Goal: Task Accomplishment & Management: Manage account settings

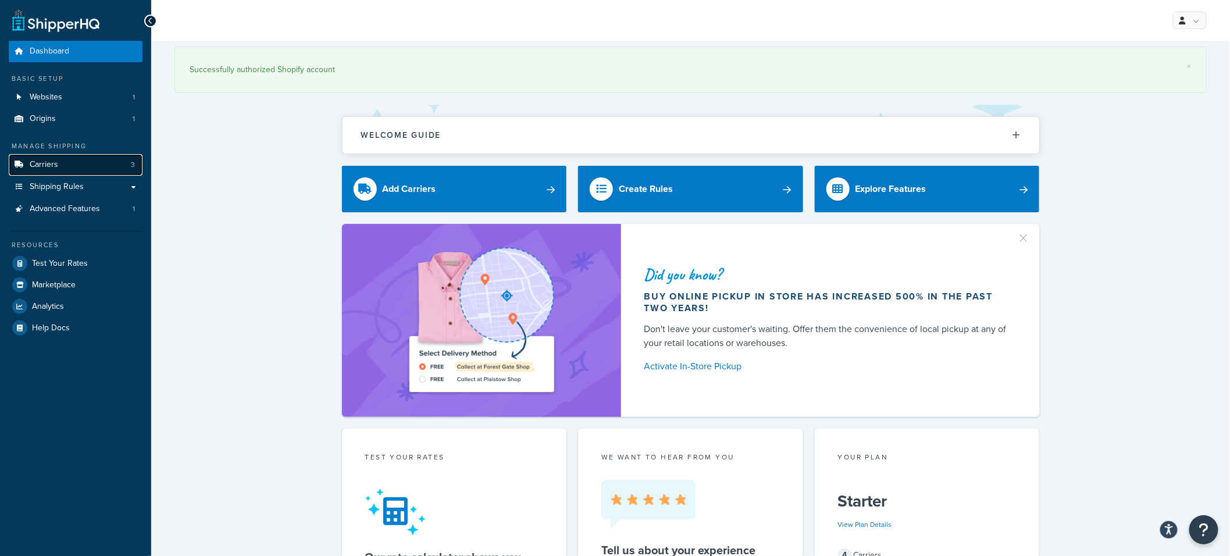
click at [66, 168] on link "Carriers 3" at bounding box center [76, 165] width 134 height 22
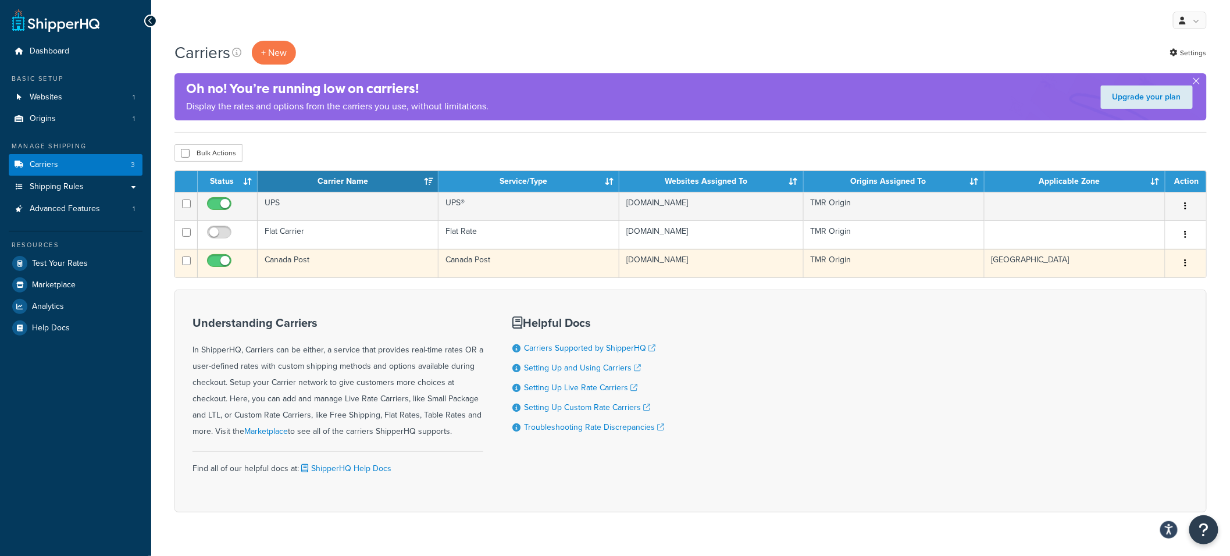
click at [334, 259] on td "Canada Post" at bounding box center [348, 263] width 181 height 29
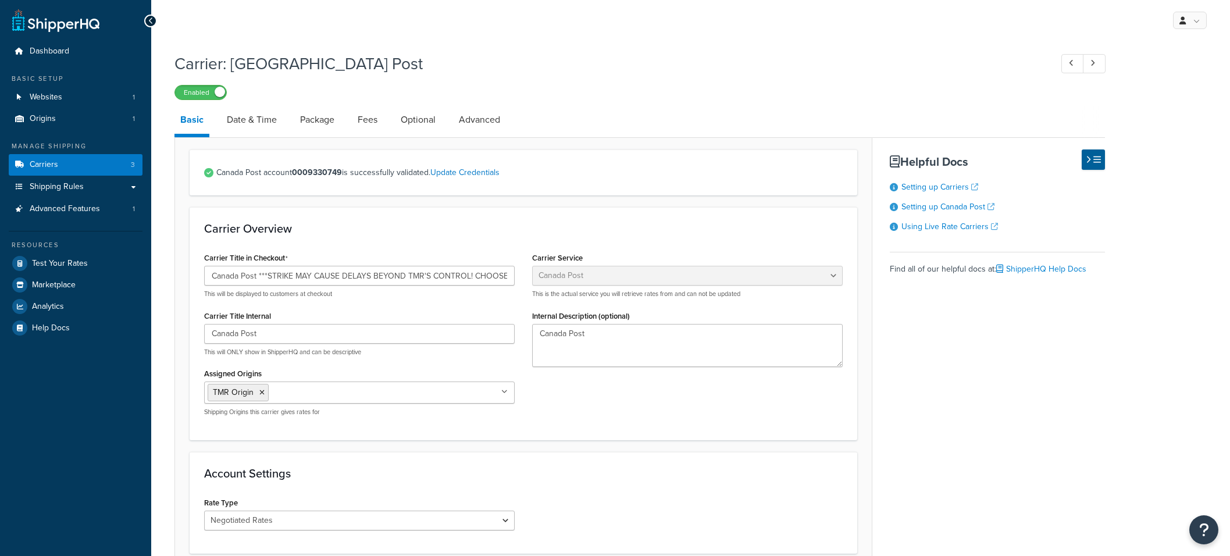
select select "canadaPost"
select select "NEGOTIATED"
click at [312, 279] on input "Canada Post ***STRIKE MAY CAUSE DELAYS BEYOND TMR'S CONTROL! CHOOSE UPS IF YOUR…" at bounding box center [359, 276] width 311 height 20
click at [549, 282] on div "Carrier Title in Checkout Canada Post ***STRIKE MAY CAUSE DELAYS BEYOND TMR'S C…" at bounding box center [523, 338] width 656 height 176
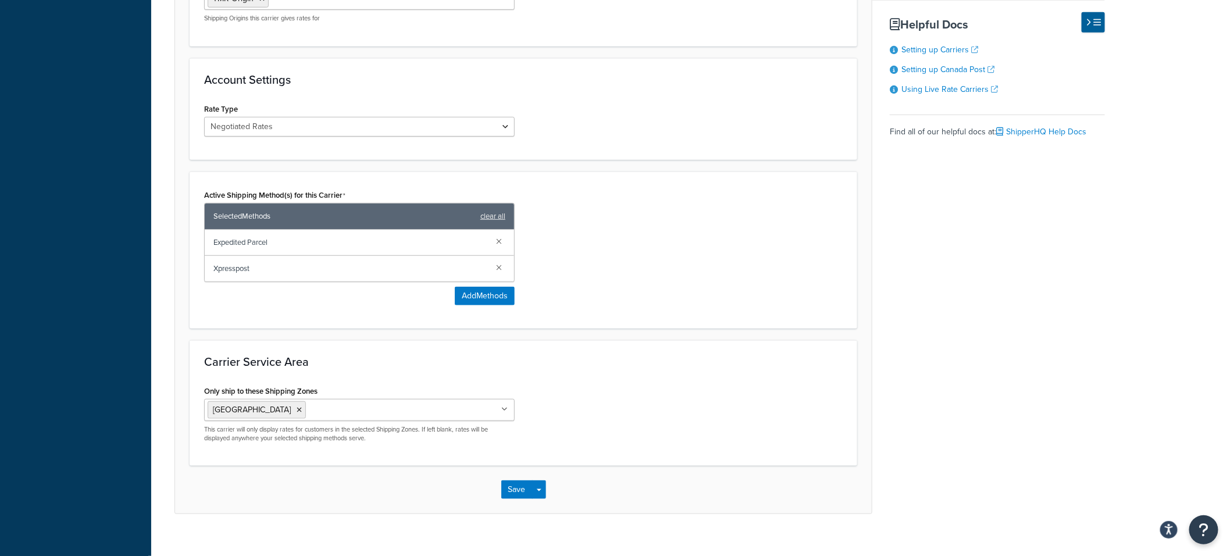
scroll to position [410, 0]
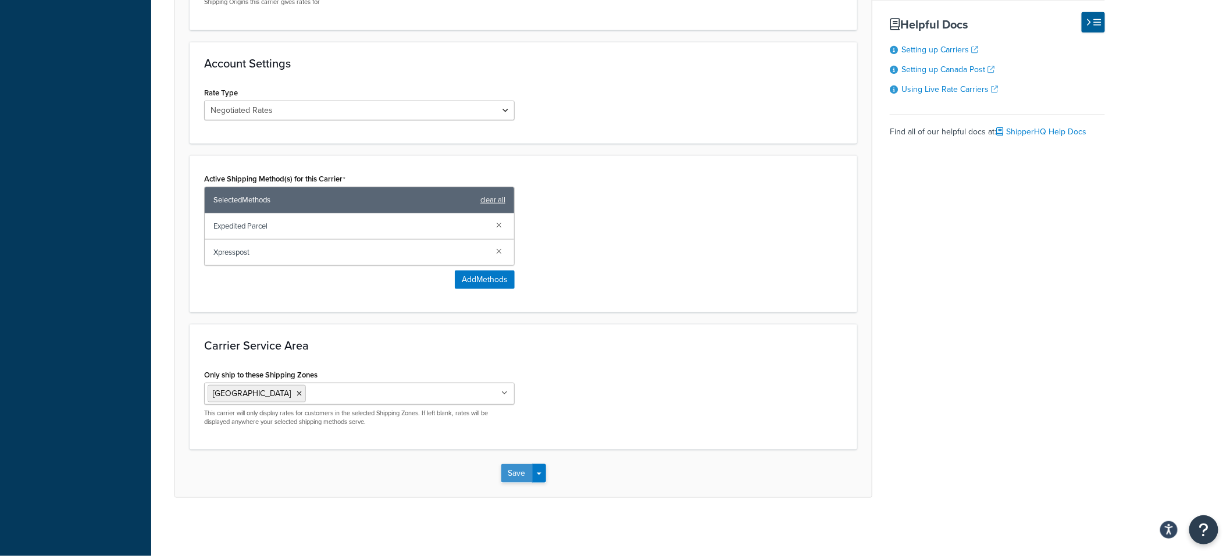
type input "Canada Post"
click at [507, 472] on button "Save" at bounding box center [517, 473] width 31 height 19
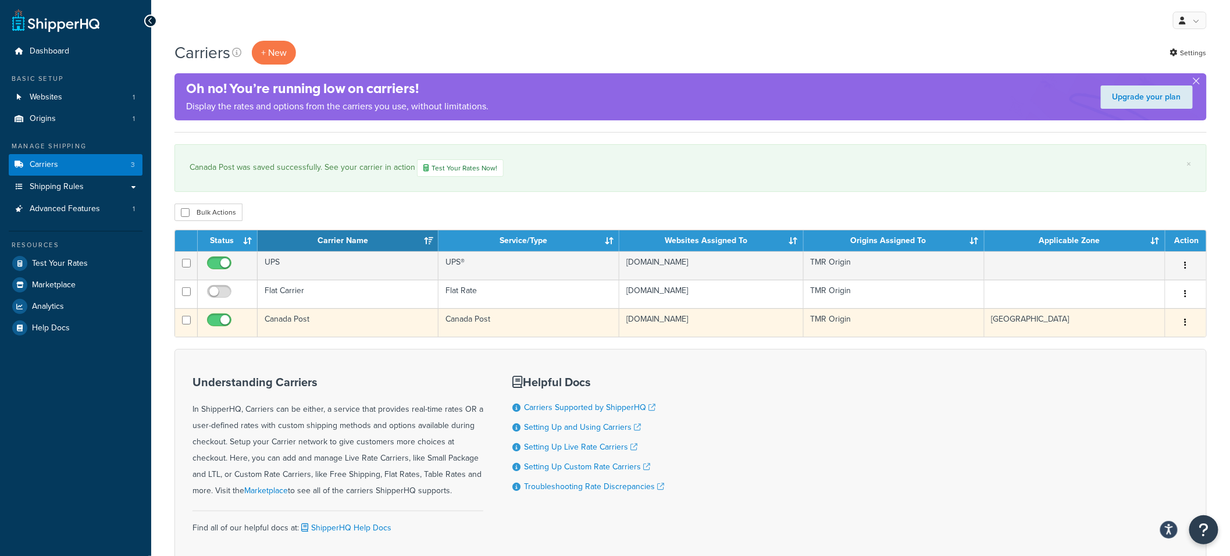
click at [350, 318] on td "Canada Post" at bounding box center [348, 322] width 181 height 29
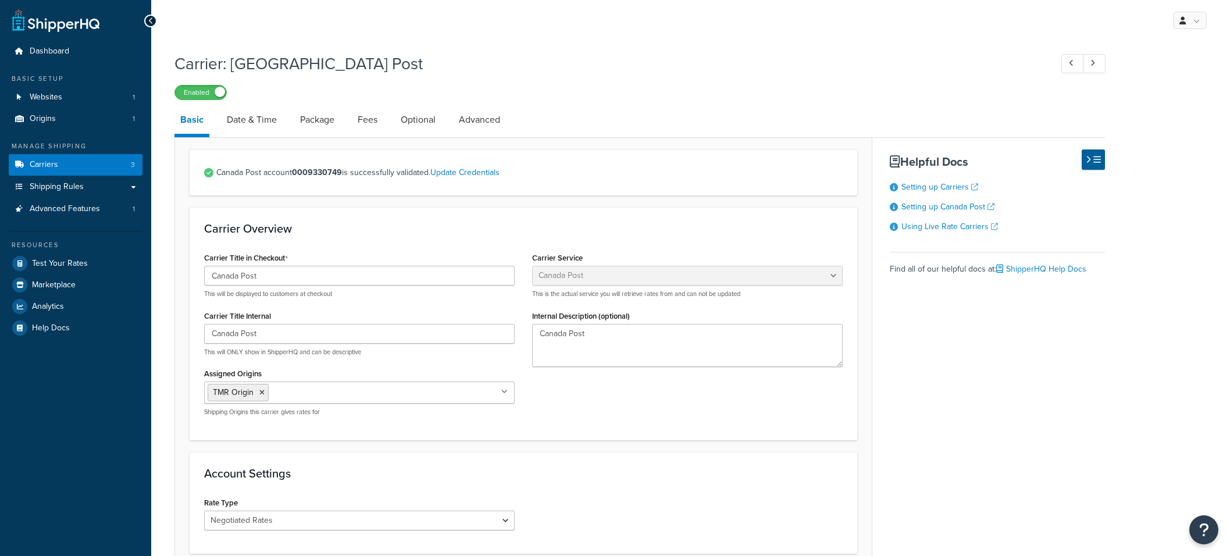
select select "canadaPost"
select select "NEGOTIATED"
click at [266, 115] on link "Date & Time" at bounding box center [252, 120] width 62 height 28
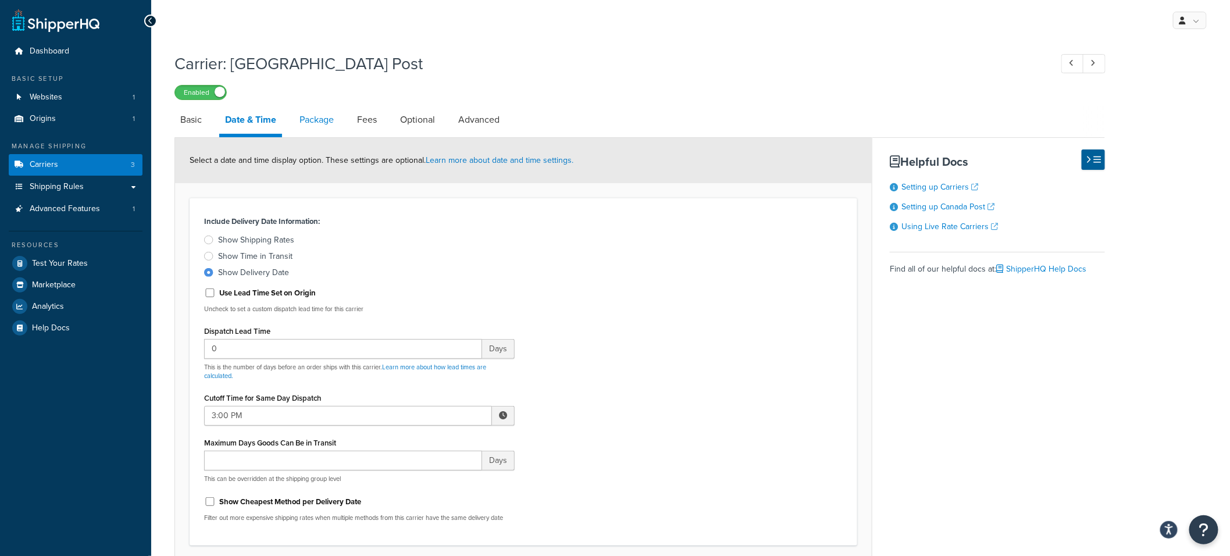
click at [323, 123] on link "Package" at bounding box center [317, 120] width 46 height 28
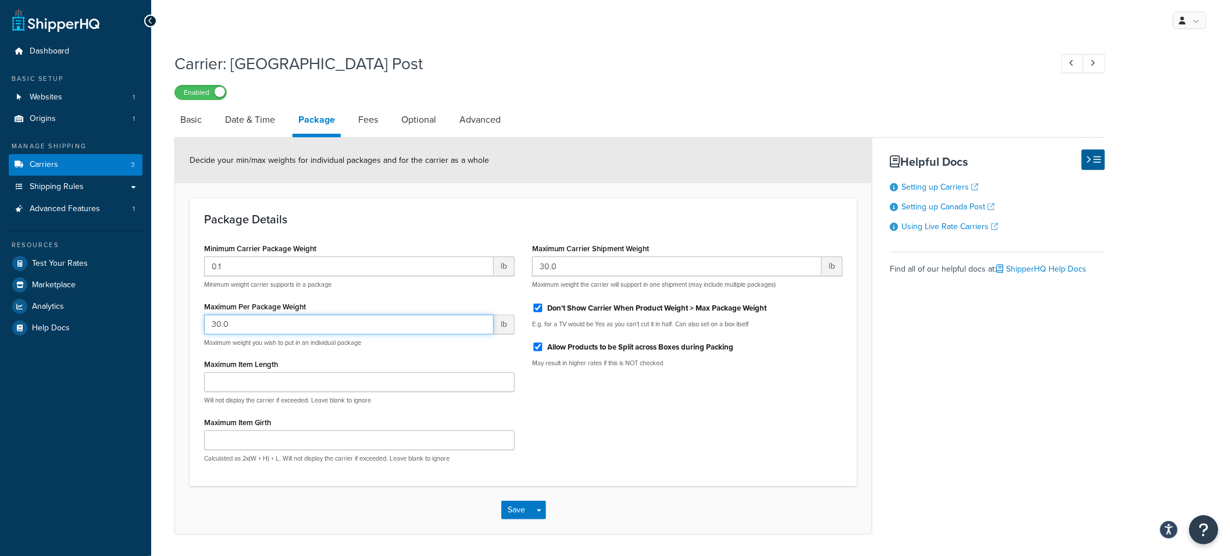
click at [234, 325] on input "30.0" at bounding box center [349, 325] width 290 height 20
drag, startPoint x: 246, startPoint y: 325, endPoint x: 188, endPoint y: 325, distance: 57.6
click at [188, 325] on form "Decide your min/max weights for individual packages and for the carrier as a wh…" at bounding box center [523, 336] width 697 height 396
type input "35"
click at [509, 515] on button "Save" at bounding box center [517, 510] width 31 height 19
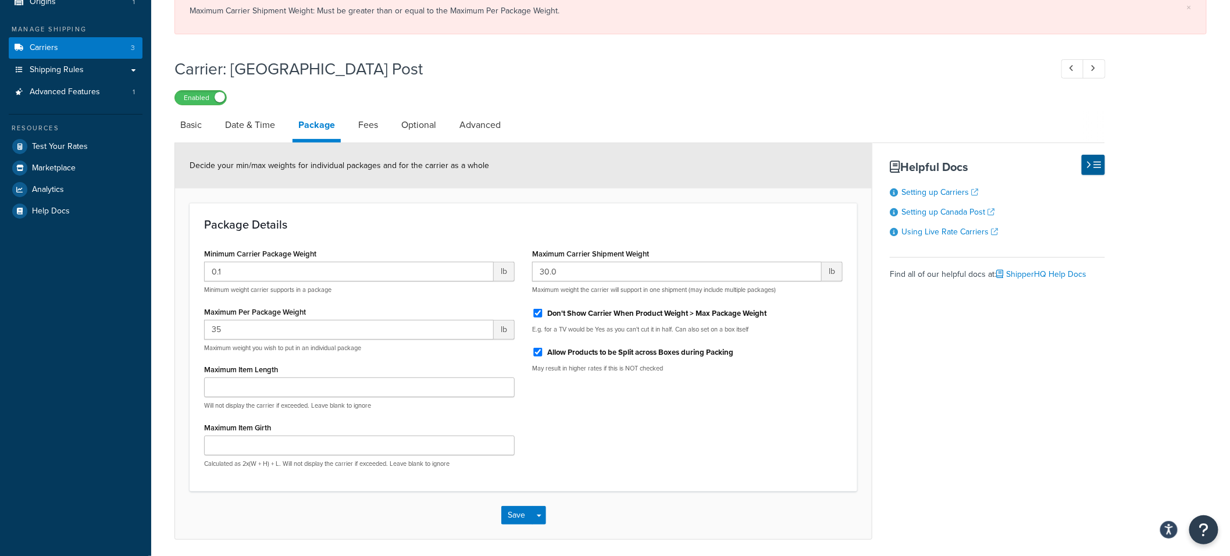
scroll to position [137, 0]
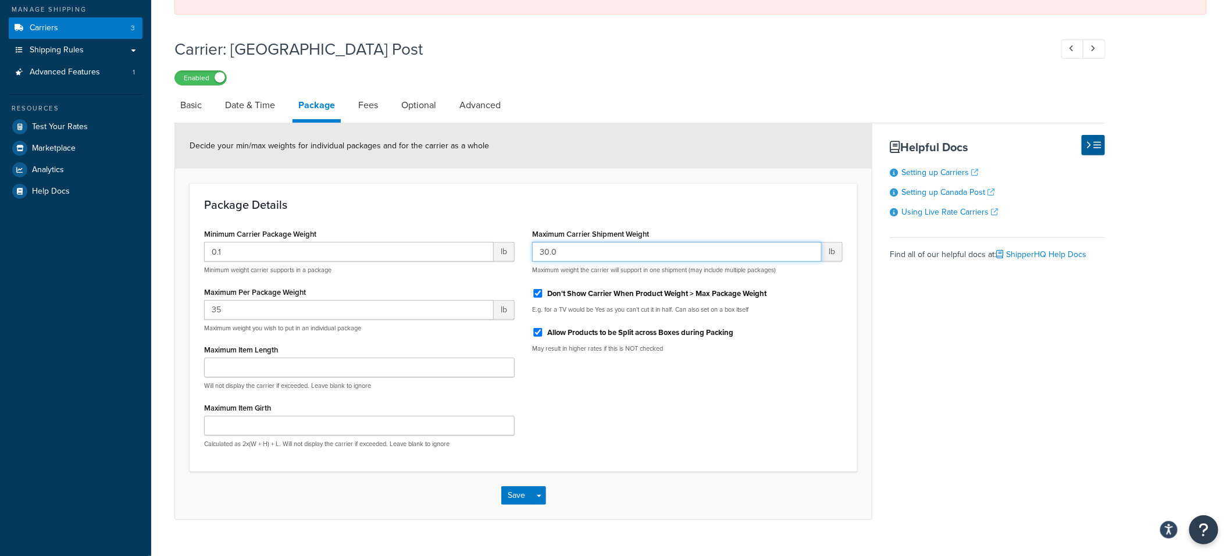
click at [547, 254] on input "30.0" at bounding box center [677, 252] width 290 height 20
drag, startPoint x: 569, startPoint y: 253, endPoint x: 508, endPoint y: 249, distance: 60.6
click at [508, 249] on div "Minimum Carrier Package Weight 0.1 lb Minimum weight carrier supports in a pack…" at bounding box center [523, 342] width 656 height 232
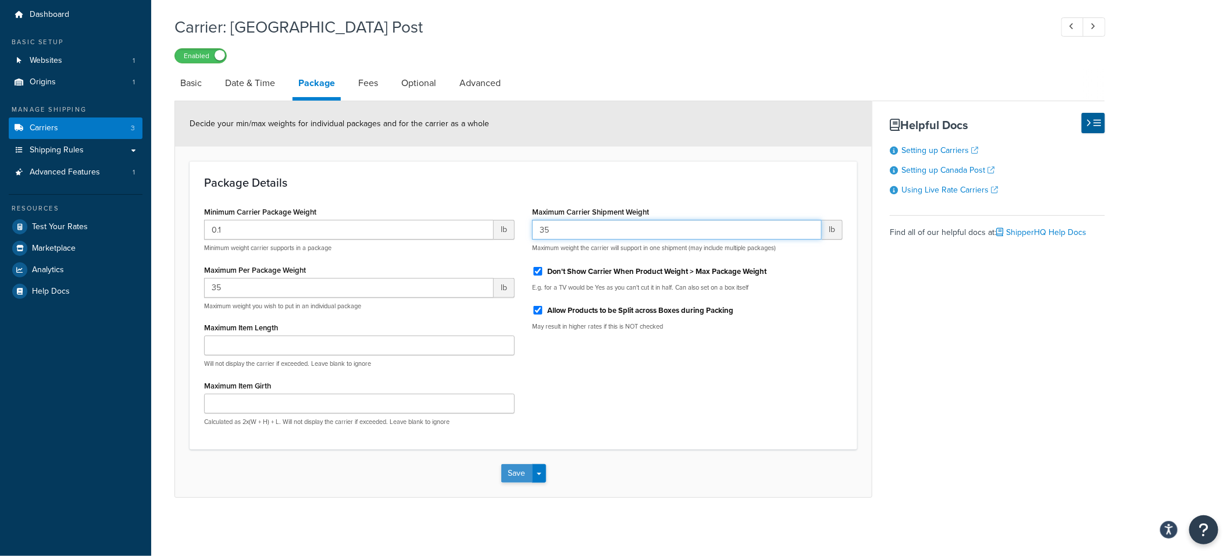
type input "35"
click at [511, 470] on button "Save" at bounding box center [517, 473] width 31 height 19
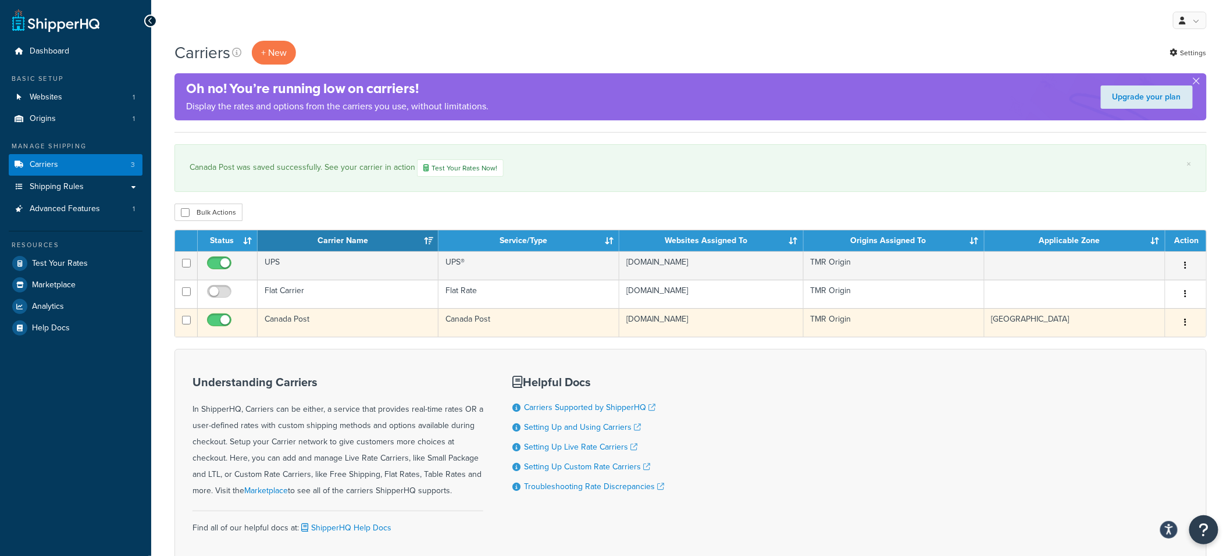
click at [379, 320] on td "Canada Post" at bounding box center [348, 322] width 181 height 29
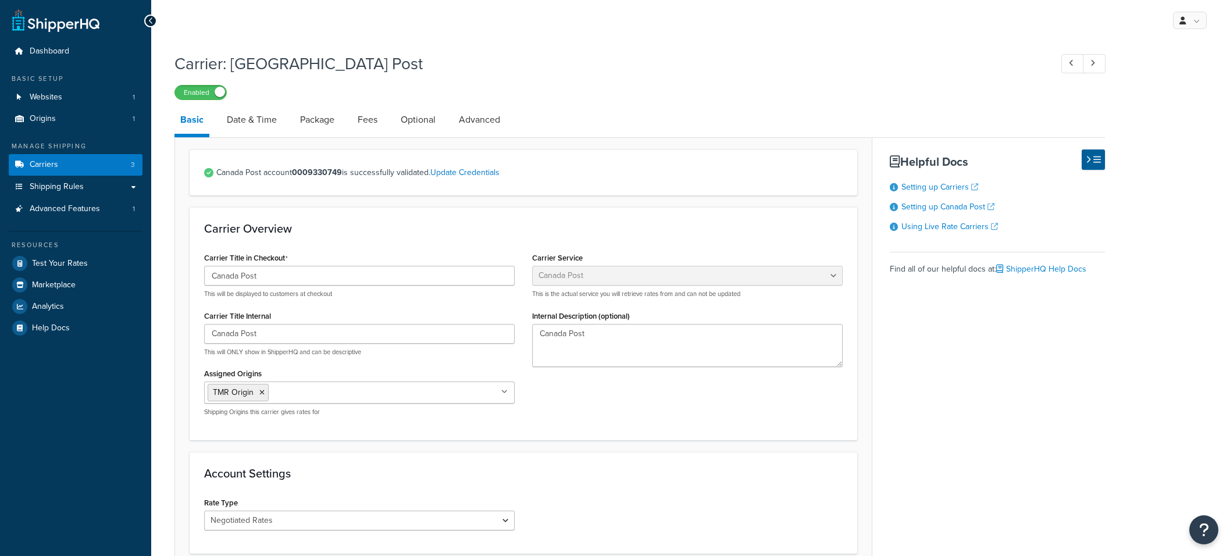
select select "canadaPost"
select select "NEGOTIATED"
click at [383, 116] on link "Fees" at bounding box center [367, 120] width 31 height 28
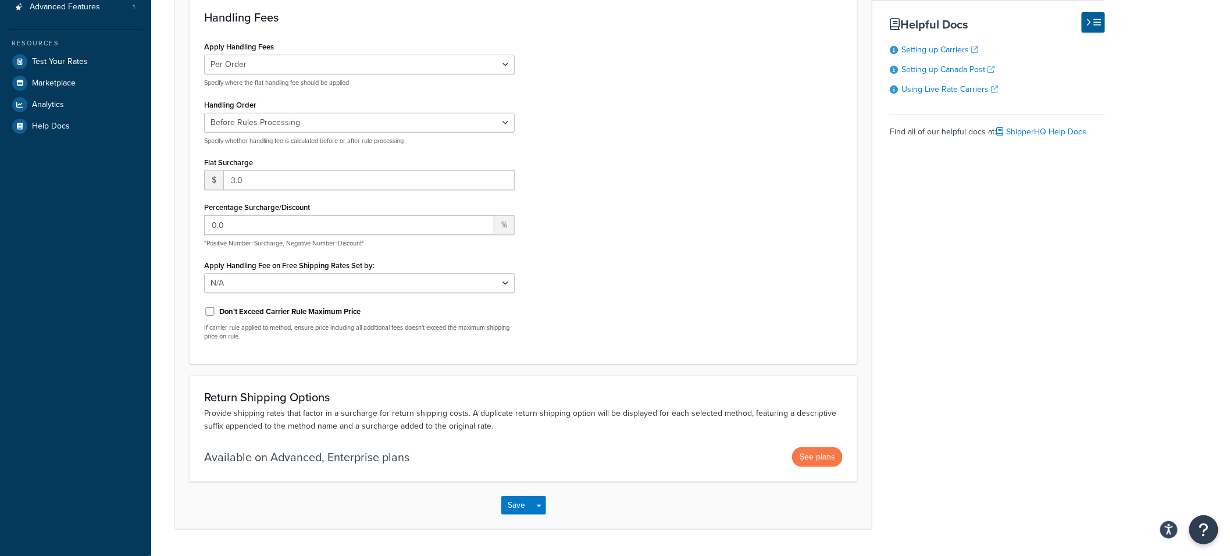
scroll to position [214, 0]
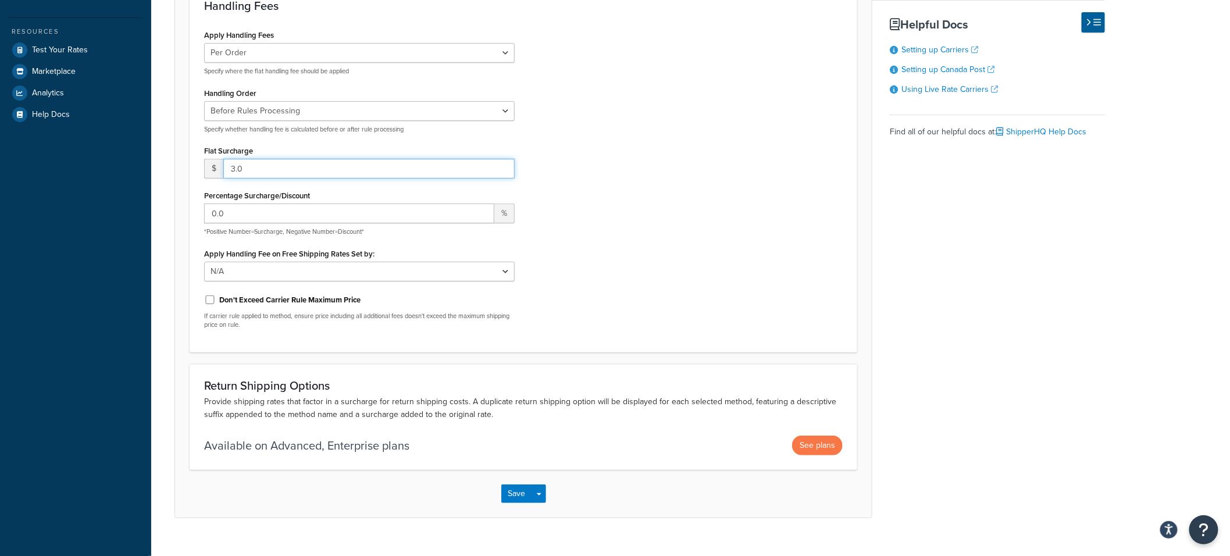
drag, startPoint x: 261, startPoint y: 172, endPoint x: 228, endPoint y: 170, distance: 32.7
click at [228, 170] on input "3.0" at bounding box center [368, 169] width 291 height 20
click at [257, 171] on input "3.0" at bounding box center [368, 169] width 291 height 20
drag, startPoint x: 271, startPoint y: 170, endPoint x: 188, endPoint y: 166, distance: 82.2
click at [188, 166] on form "Any handling fees you wish to add to this carrier. Handling Fees Apply Handling…" at bounding box center [523, 220] width 697 height 593
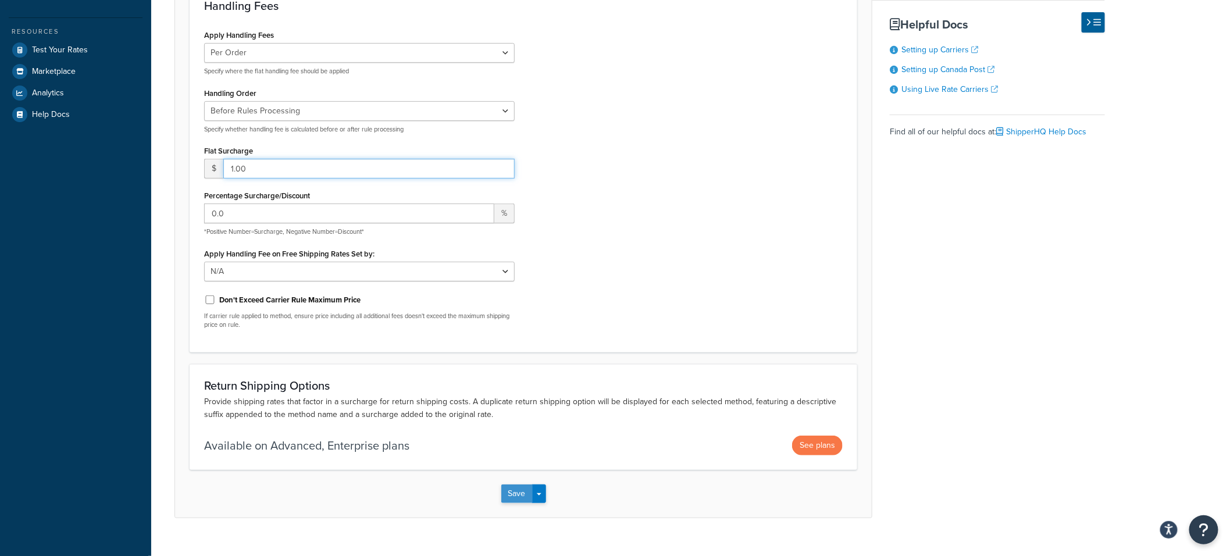
type input "1.00"
click at [518, 496] on button "Save" at bounding box center [517, 494] width 31 height 19
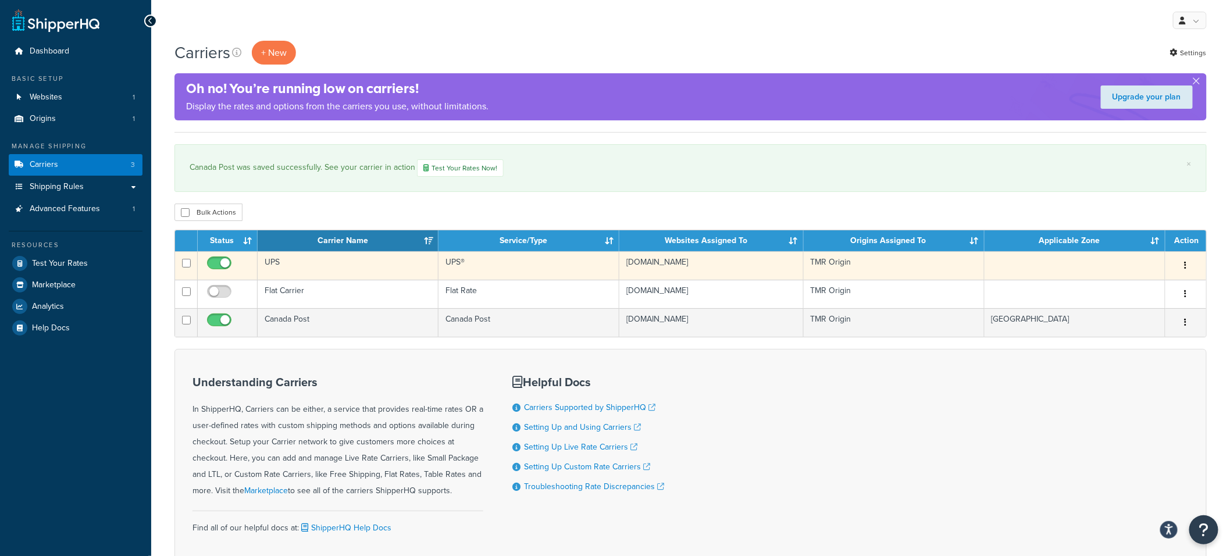
click at [319, 262] on td "UPS" at bounding box center [348, 265] width 181 height 29
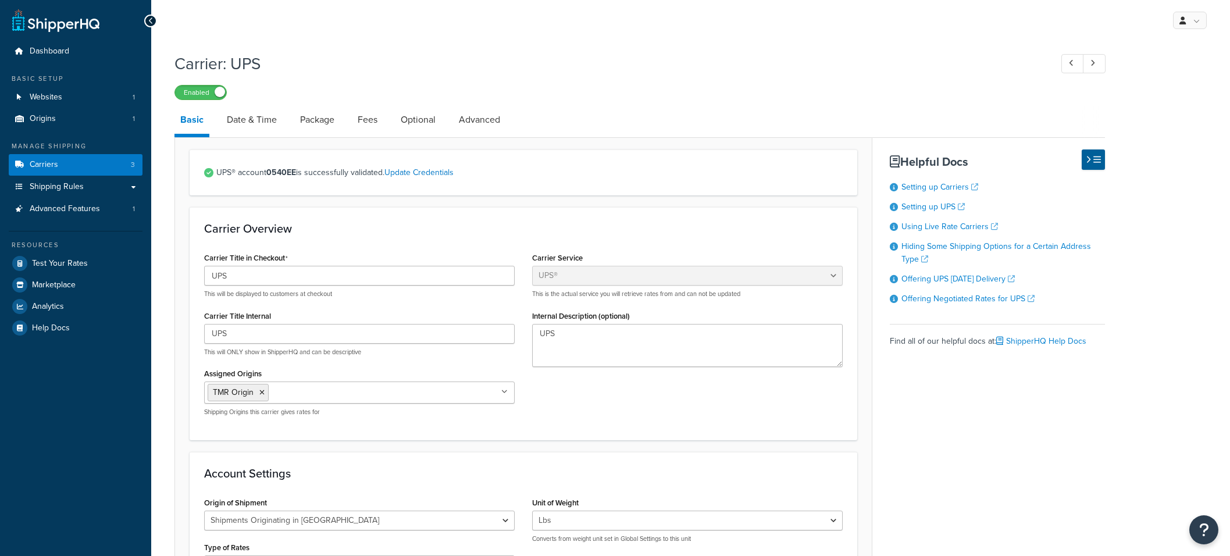
select select "ups"
select select "can"
click at [255, 124] on link "Date & Time" at bounding box center [252, 120] width 62 height 28
select select "yMMMEd"
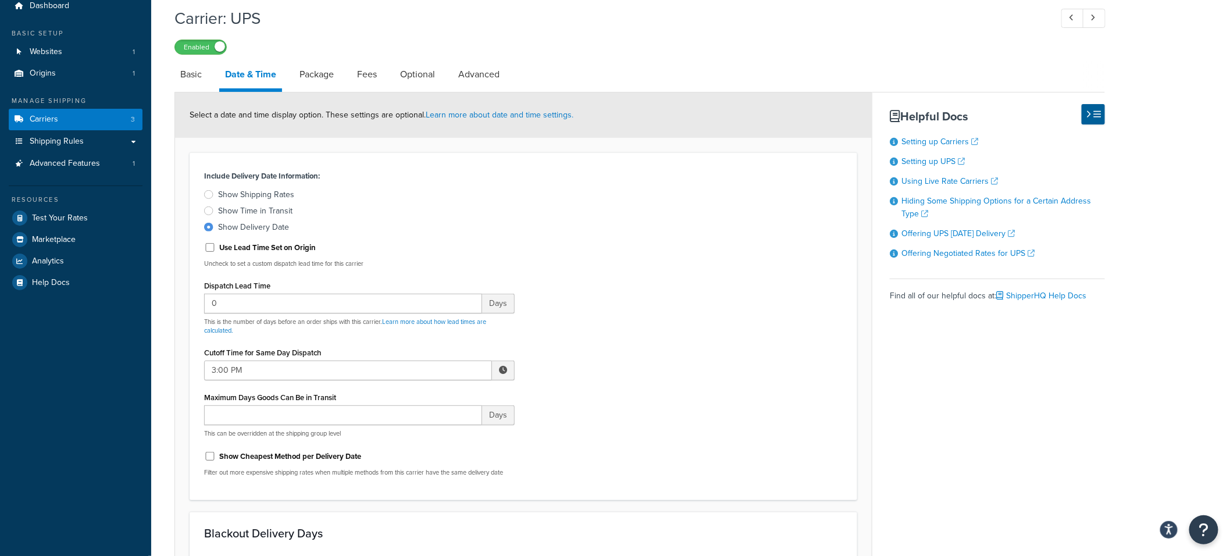
scroll to position [43, 0]
click at [312, 77] on link "Package" at bounding box center [317, 77] width 46 height 28
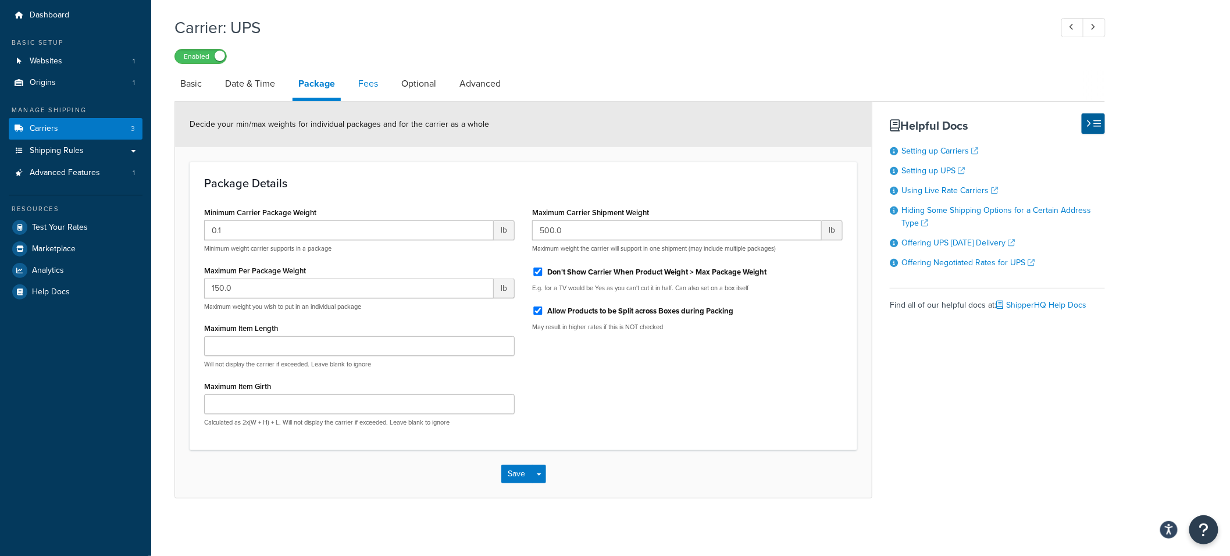
click at [375, 83] on link "Fees" at bounding box center [368, 84] width 31 height 28
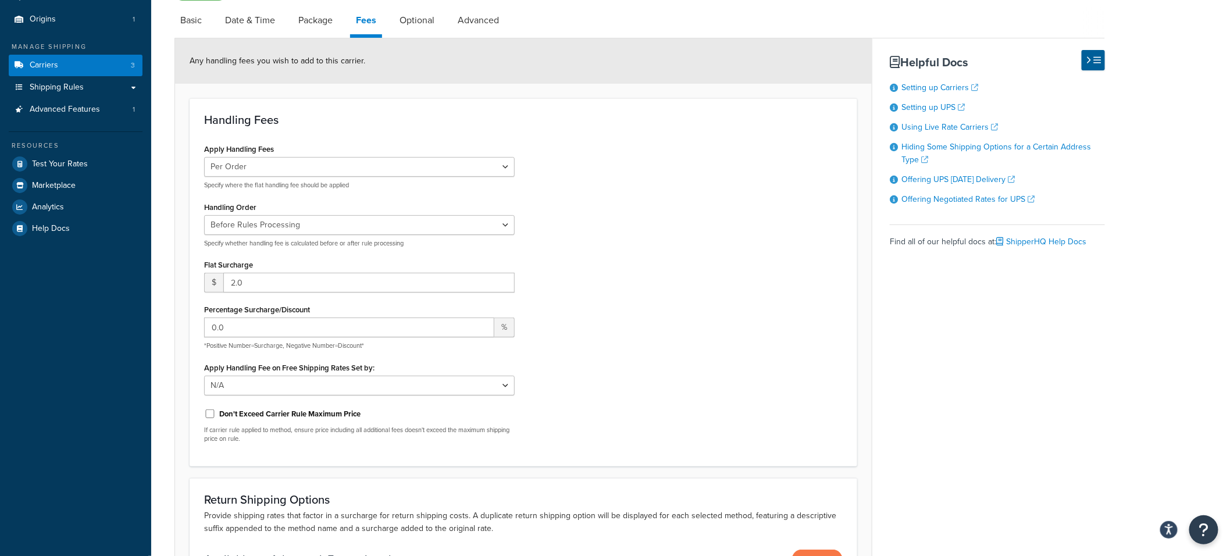
scroll to position [100, 0]
click at [257, 284] on input "2.0" at bounding box center [368, 282] width 291 height 20
click at [194, 282] on div "Handling Fees Apply Handling Fees Per Order Per Item Per Package Specify where …" at bounding box center [524, 282] width 668 height 368
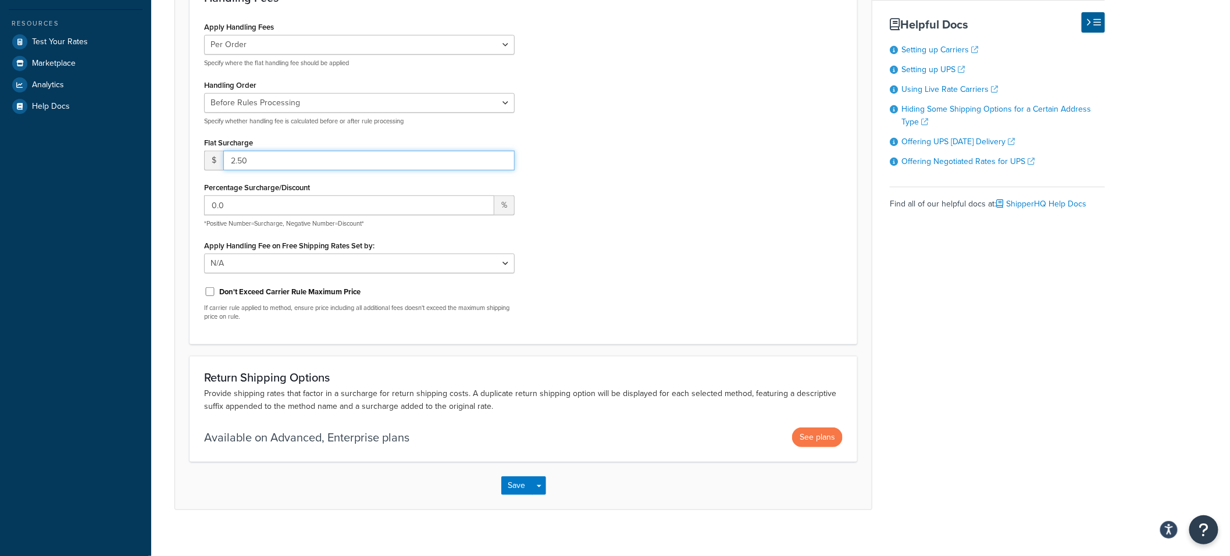
scroll to position [233, 0]
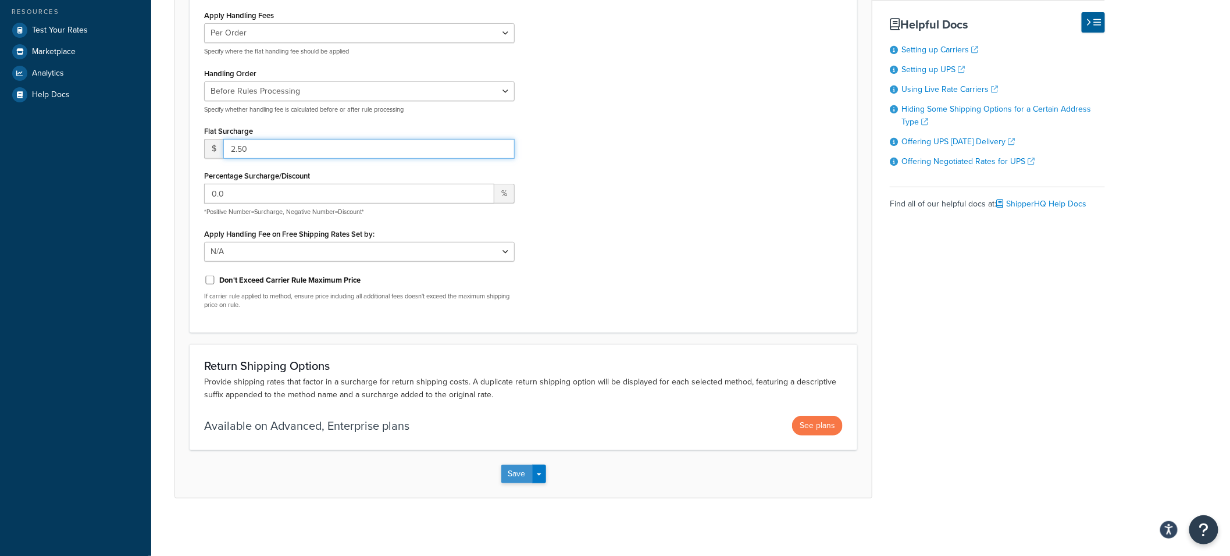
type input "2.50"
click at [520, 477] on button "Save" at bounding box center [517, 474] width 31 height 19
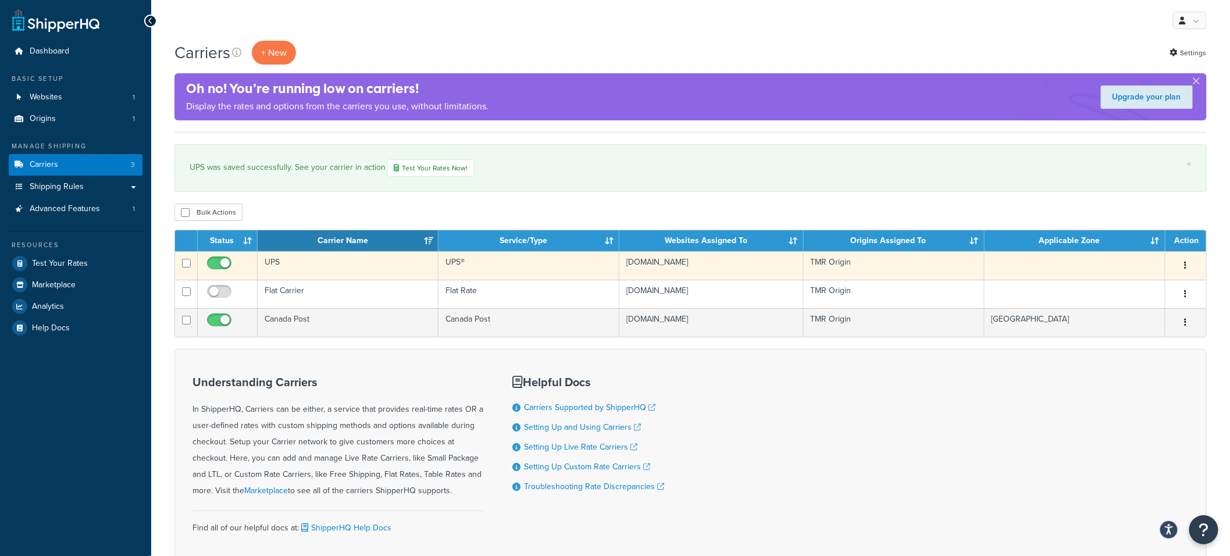
click at [361, 266] on td "UPS" at bounding box center [348, 265] width 181 height 29
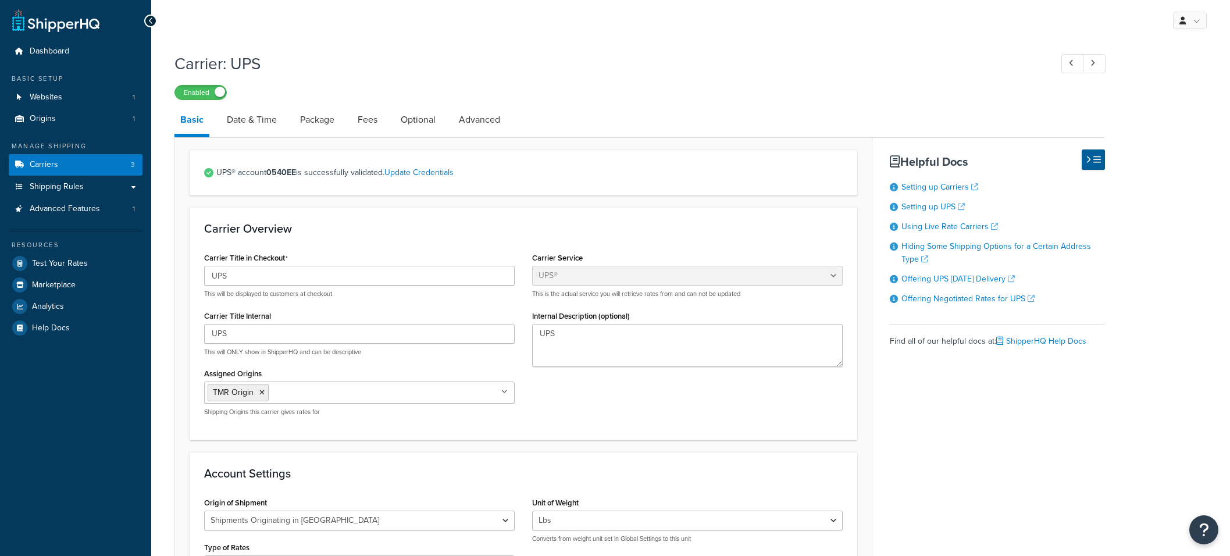
select select "ups"
select select "can"
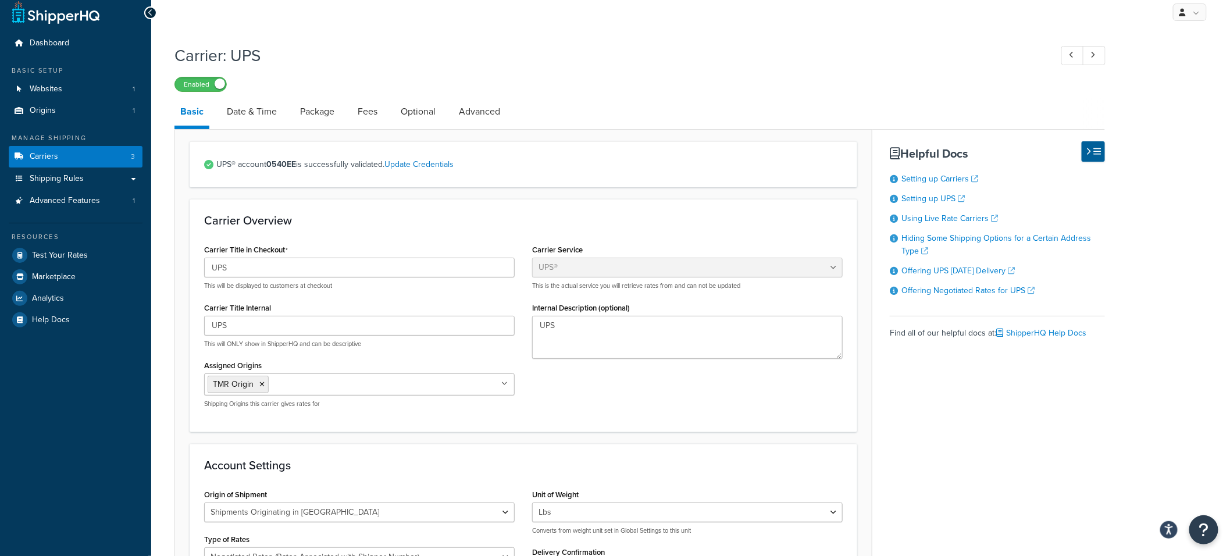
scroll to position [20, 0]
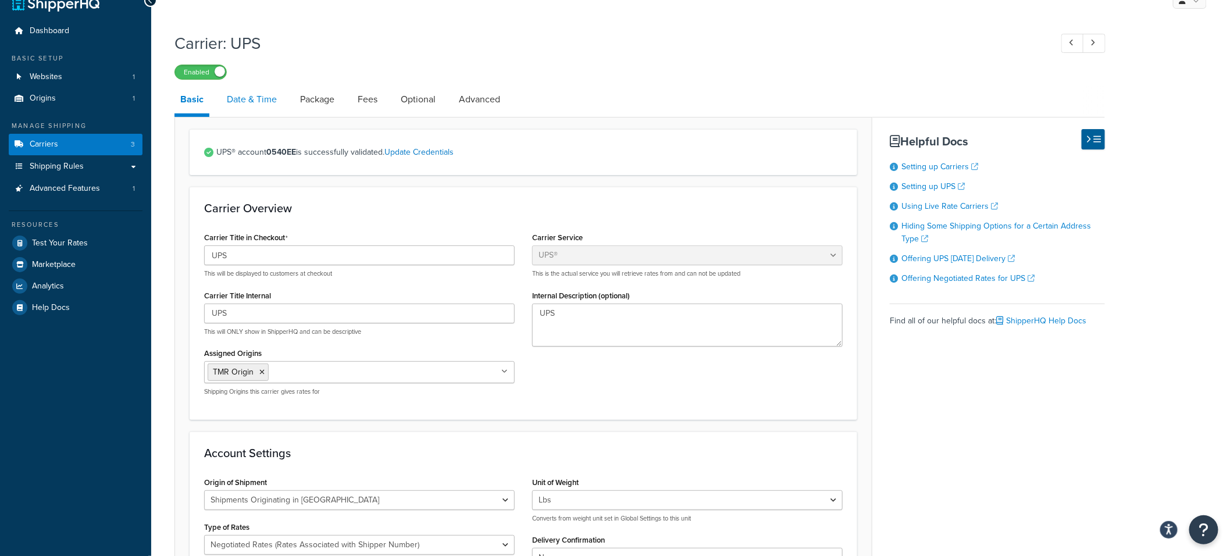
click at [252, 98] on link "Date & Time" at bounding box center [252, 100] width 62 height 28
select select "yMMMEd"
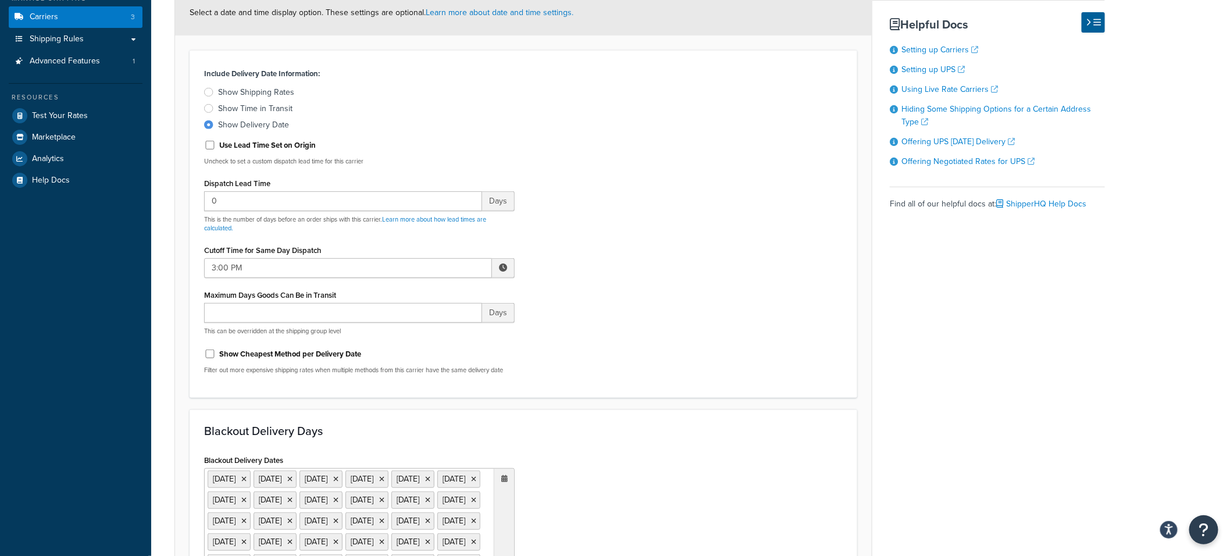
scroll to position [185, 0]
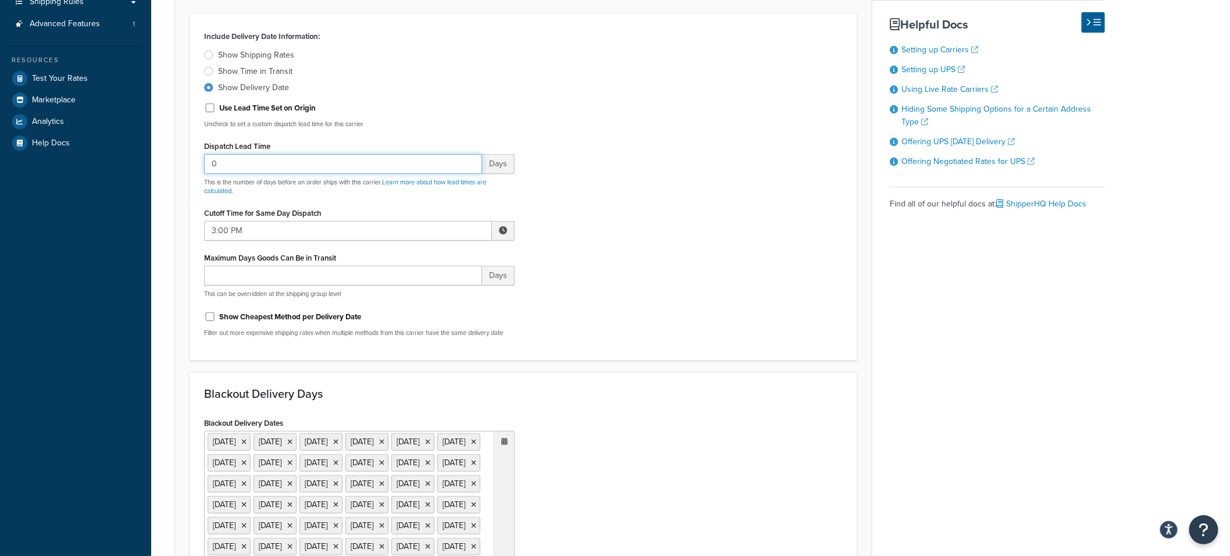
drag, startPoint x: 233, startPoint y: 166, endPoint x: 185, endPoint y: 162, distance: 47.9
click at [185, 162] on form "Select a date and time display option. These settings are optional. Learn more …" at bounding box center [523, 480] width 697 height 1054
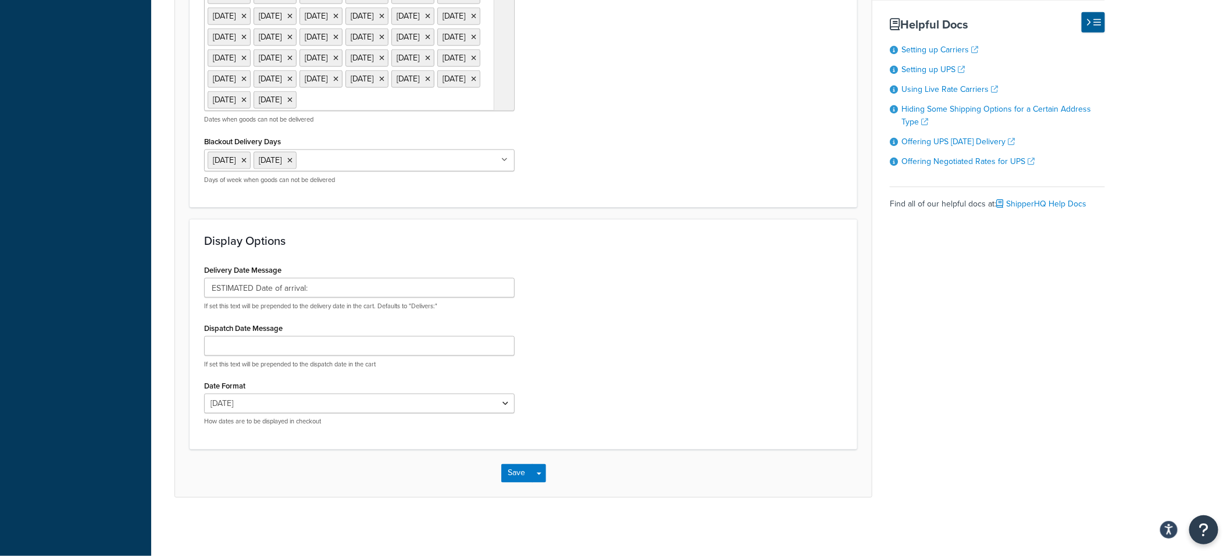
scroll to position [780, 0]
type input "3"
click at [518, 470] on button "Save" at bounding box center [517, 473] width 31 height 19
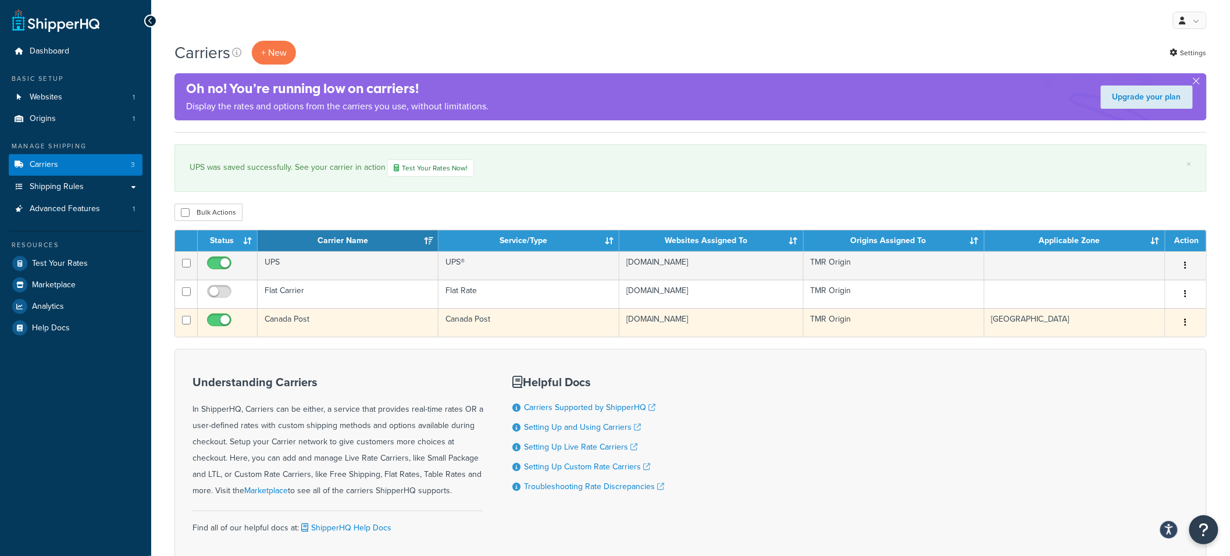
click at [355, 323] on td "Canada Post" at bounding box center [348, 322] width 181 height 29
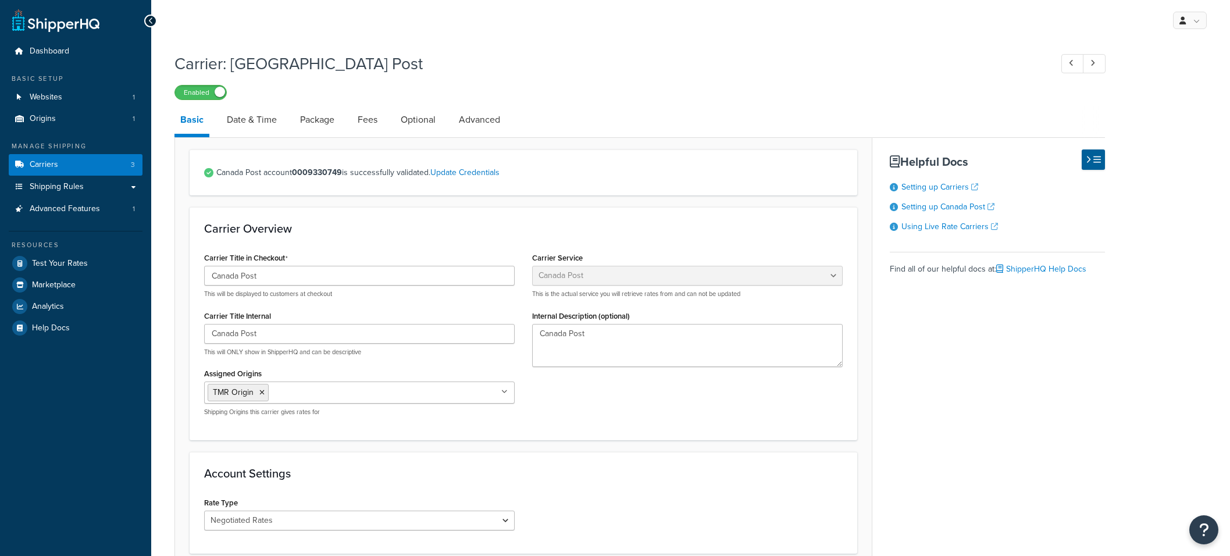
select select "canadaPost"
select select "NEGOTIATED"
click at [264, 126] on link "Date & Time" at bounding box center [252, 120] width 62 height 28
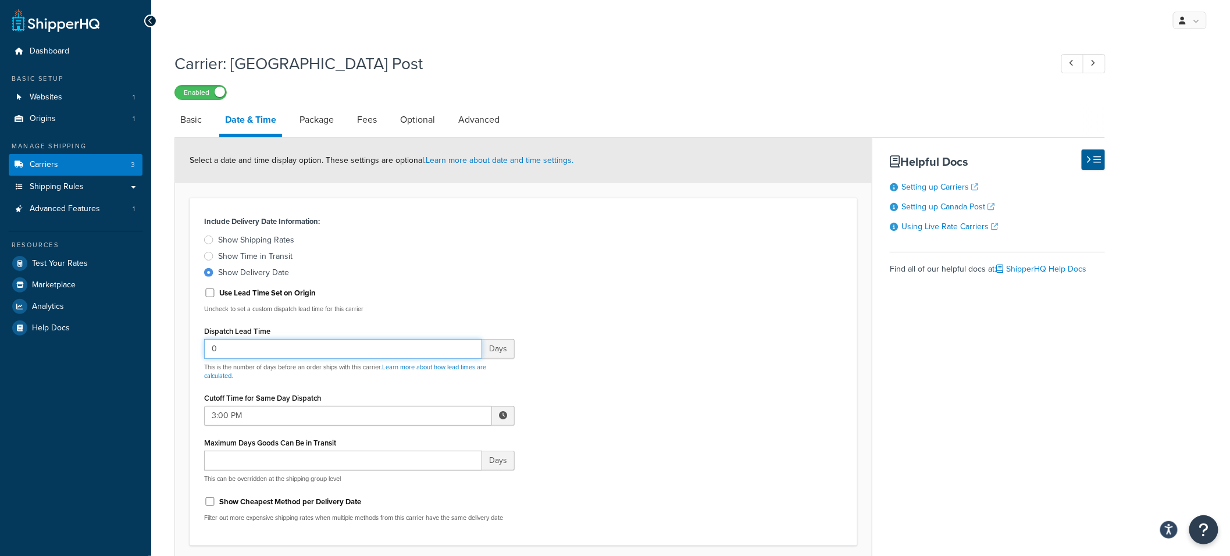
drag, startPoint x: 233, startPoint y: 347, endPoint x: 181, endPoint y: 344, distance: 51.8
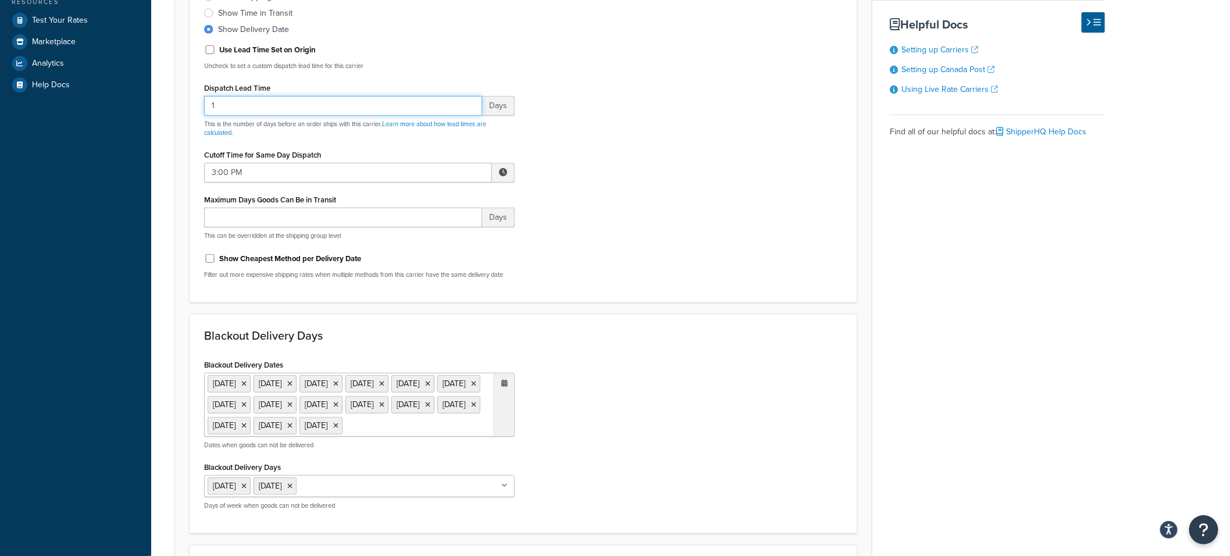
scroll to position [590, 0]
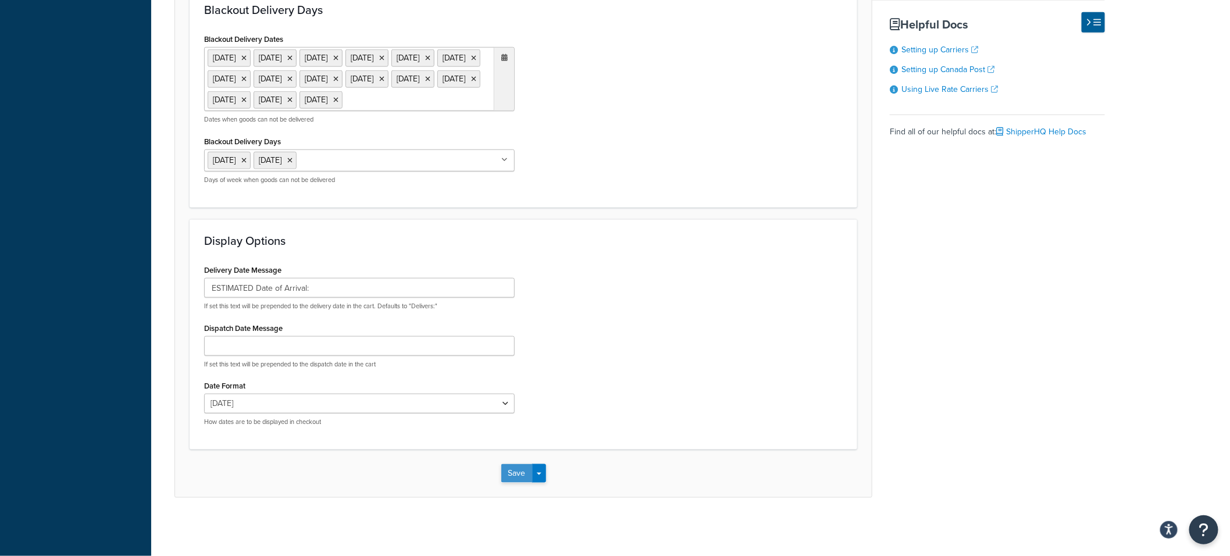
type input "1"
click at [513, 472] on button "Save" at bounding box center [517, 473] width 31 height 19
